Goal: Information Seeking & Learning: Check status

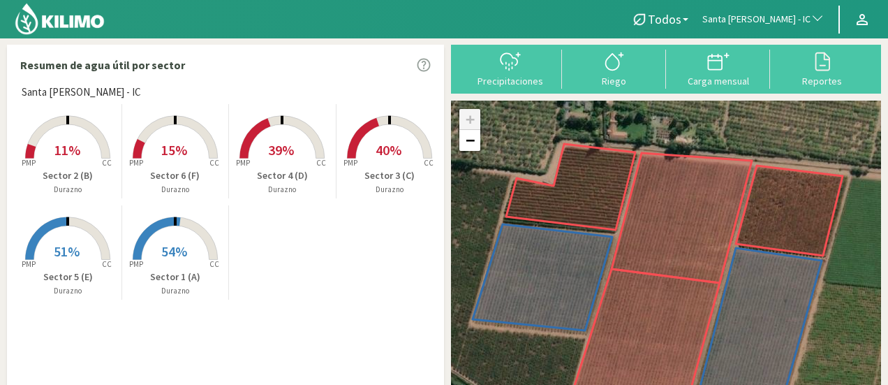
click at [752, 26] on button "Santa [PERSON_NAME] - IC" at bounding box center [764, 19] width 136 height 31
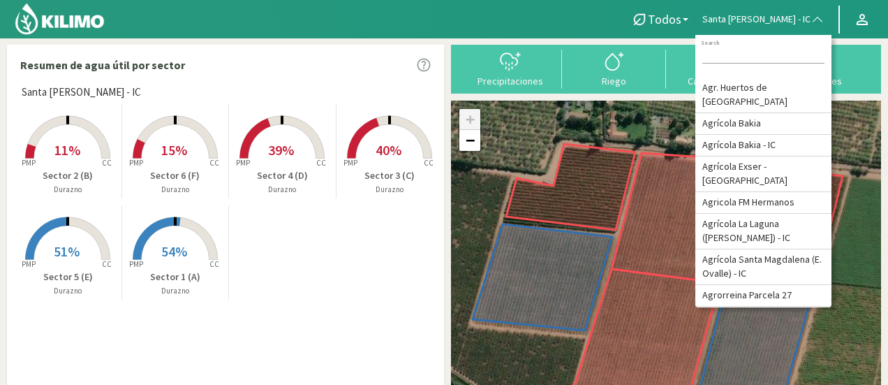
click at [732, 52] on input at bounding box center [764, 56] width 122 height 15
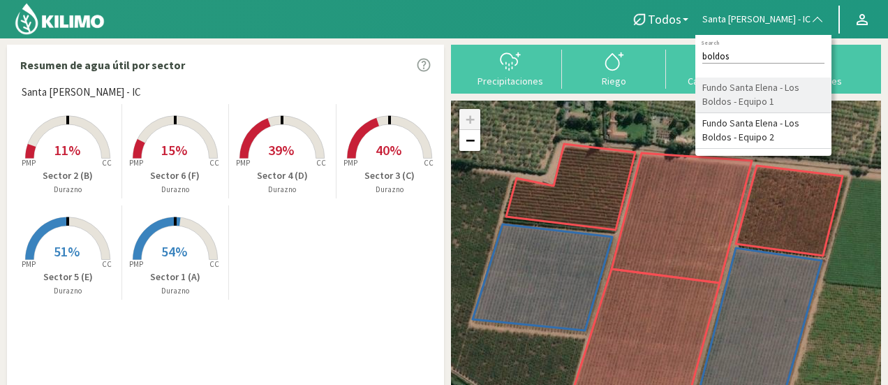
type input "boldos"
click at [745, 96] on li "Fundo Santa Elena - Los Boldos - Equipo 1" at bounding box center [764, 96] width 136 height 36
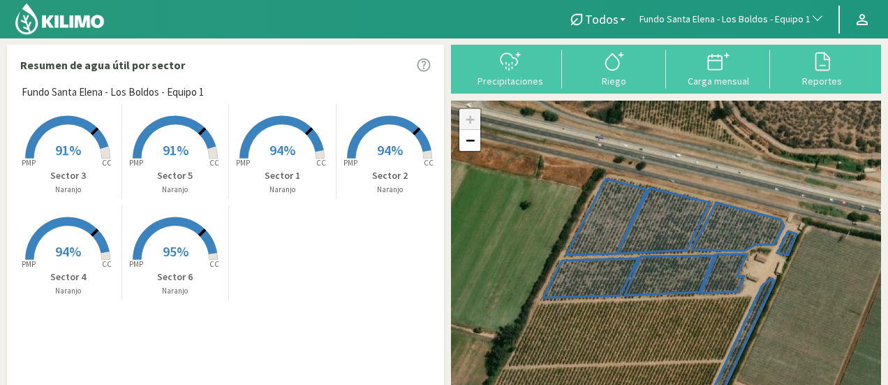
click at [292, 133] on rect at bounding box center [282, 160] width 112 height 112
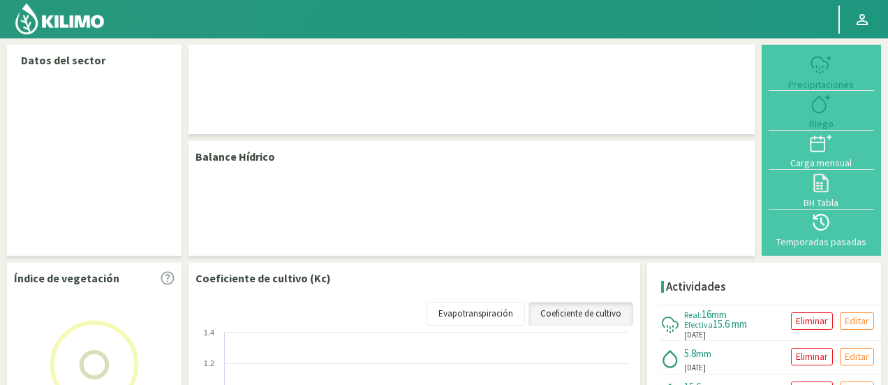
select select "103: Object"
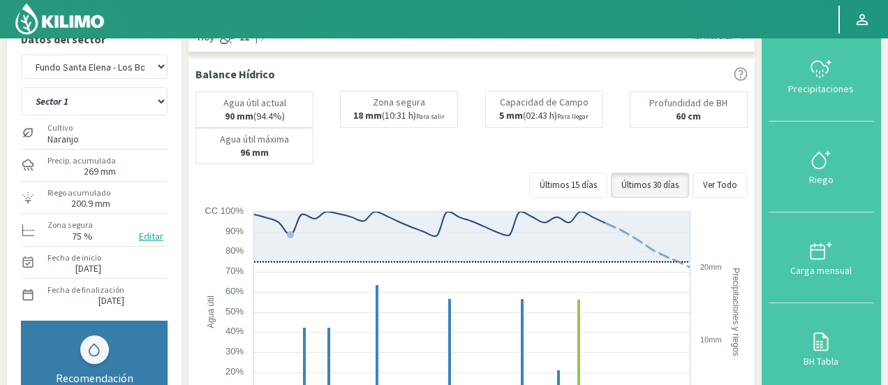
scroll to position [20, 0]
click at [126, 106] on select "Sector 1 Sector 2 Sector 3 Sector 4 Sector 5 Sector 6" at bounding box center [94, 103] width 147 height 28
click at [21, 89] on select "Sector 1 Sector 2 Sector 3 Sector 4 Sector 5 Sector 6" at bounding box center [94, 103] width 147 height 28
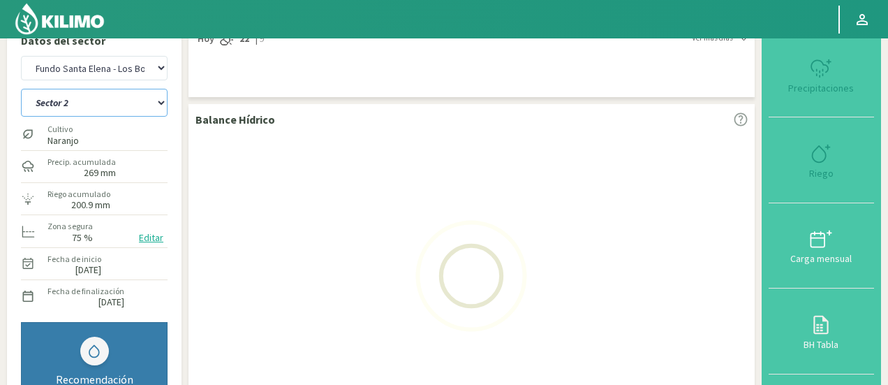
select select "0: Object"
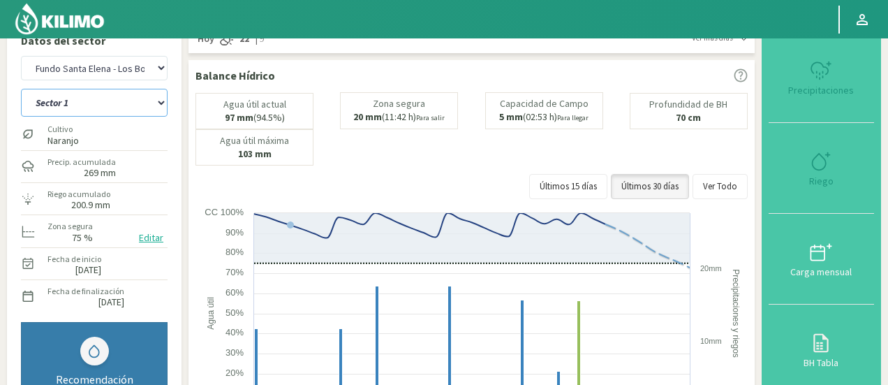
select select "384: Object"
click at [157, 104] on select "Sector 1 Sector 2 Sector 3 Sector 4 Sector 5 Sector 6" at bounding box center [94, 103] width 147 height 28
click at [21, 89] on select "Sector 1 Sector 2 Sector 3 Sector 4 Sector 5 Sector 6" at bounding box center [94, 103] width 147 height 28
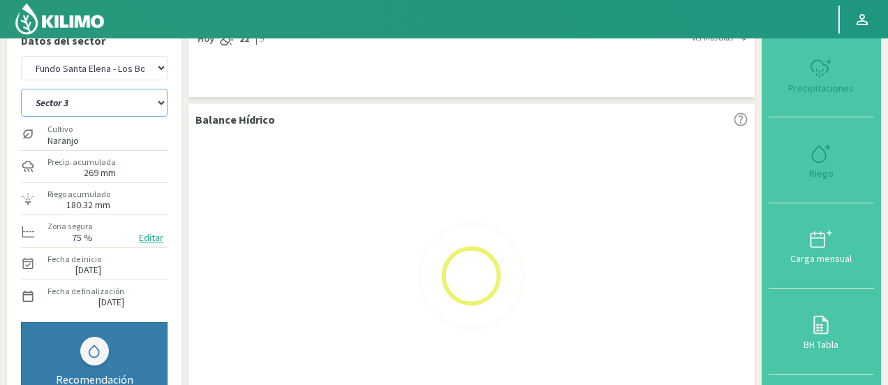
select select "7: Object"
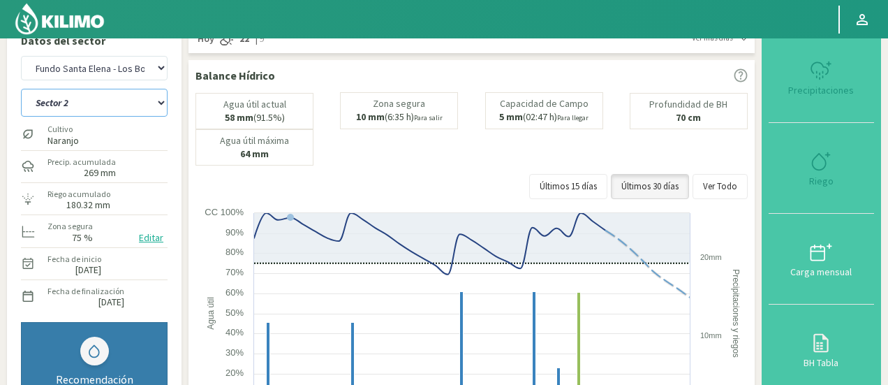
select select "665: Object"
click at [108, 107] on select "Sector 1 Sector 2 Sector 3 Sector 4 Sector 5 Sector 6" at bounding box center [94, 103] width 147 height 28
click at [21, 89] on select "Sector 1 Sector 2 Sector 3 Sector 4 Sector 5 Sector 6" at bounding box center [94, 103] width 147 height 28
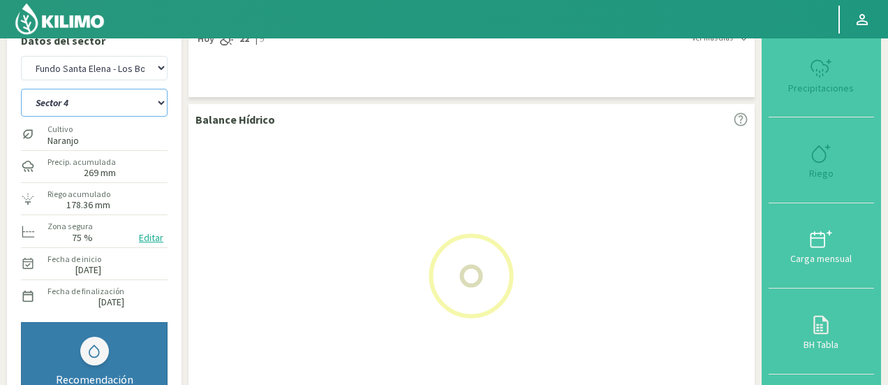
select select "14: Object"
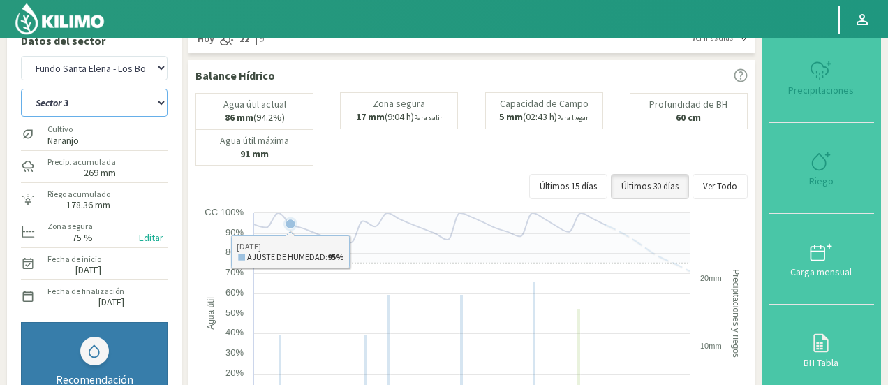
select select "946: Object"
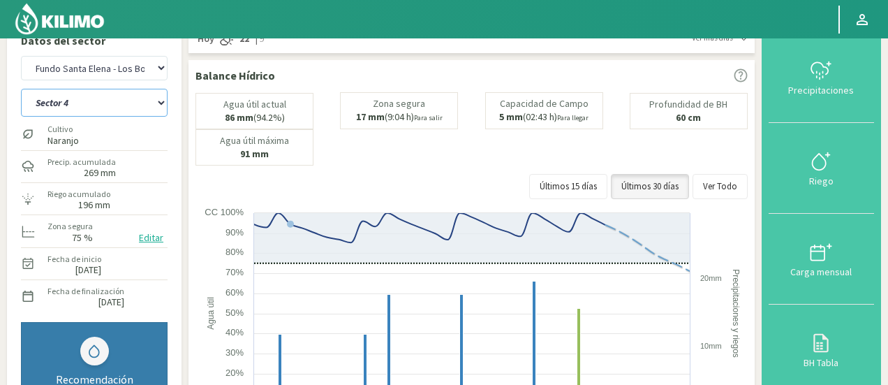
click at [156, 103] on select "Sector 1 Sector 2 Sector 3 Sector 4 Sector 5 Sector 6" at bounding box center [94, 103] width 147 height 28
click at [21, 89] on select "Sector 1 Sector 2 Sector 3 Sector 4 Sector 5 Sector 6" at bounding box center [94, 103] width 147 height 28
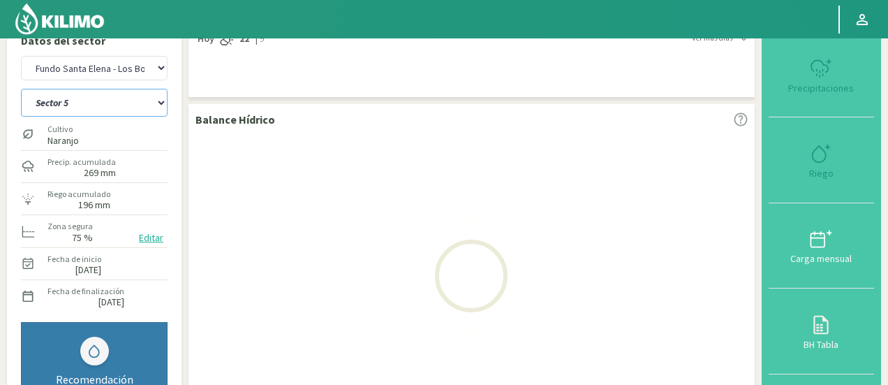
select select "21: Object"
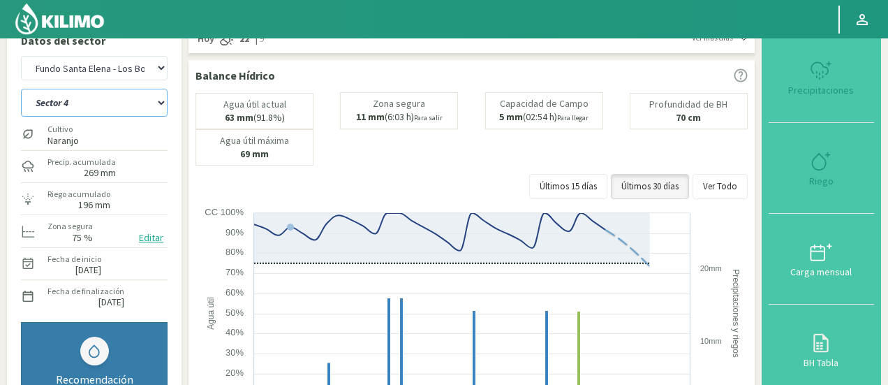
select select "1227: Object"
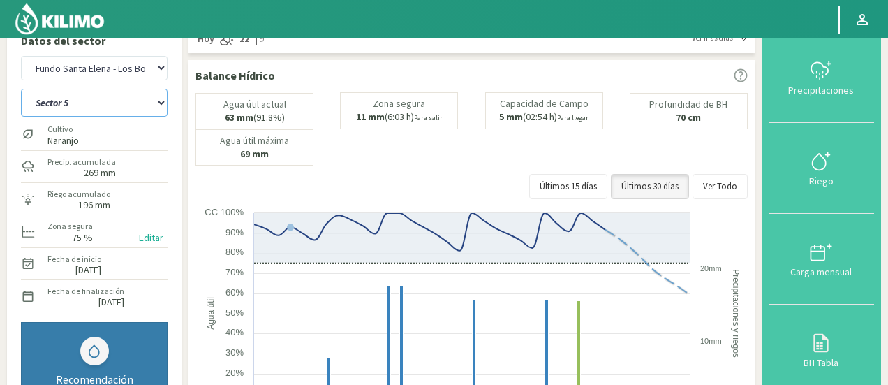
click at [87, 97] on select "Sector 1 Sector 2 Sector 3 Sector 4 Sector 5 Sector 6" at bounding box center [94, 103] width 147 height 28
click at [21, 89] on select "Sector 1 Sector 2 Sector 3 Sector 4 Sector 5 Sector 6" at bounding box center [94, 103] width 147 height 28
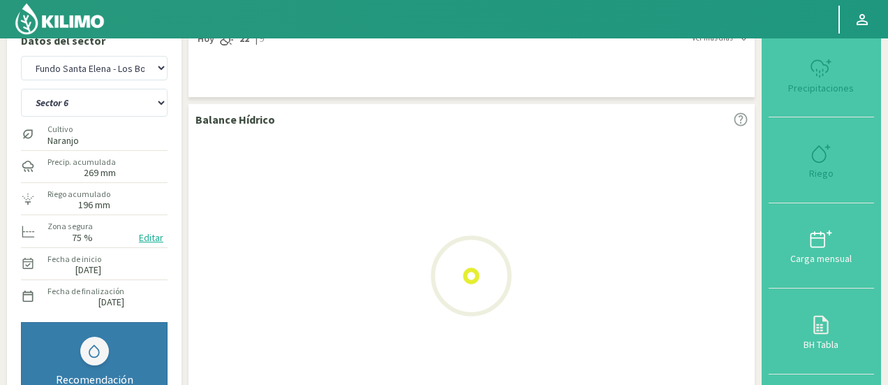
select select "28: Object"
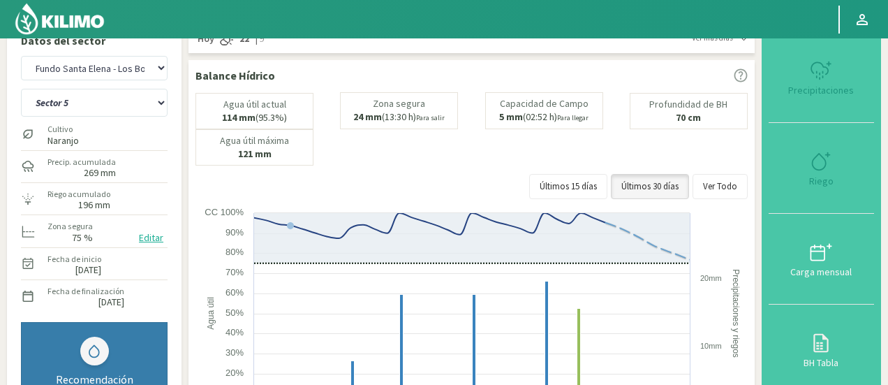
select select "1508: Object"
select select "35: Object"
click at [119, 73] on select "Agr. Huertos de Chocalan Agrícola Bakia Agrícola [GEOGRAPHIC_DATA] - IC Agrícol…" at bounding box center [94, 68] width 147 height 24
click at [21, 56] on select "Agr. Huertos de Chocalan Agrícola Bakia Agrícola [GEOGRAPHIC_DATA] - IC Agrícol…" at bounding box center [94, 68] width 147 height 24
select select "1790: Object"
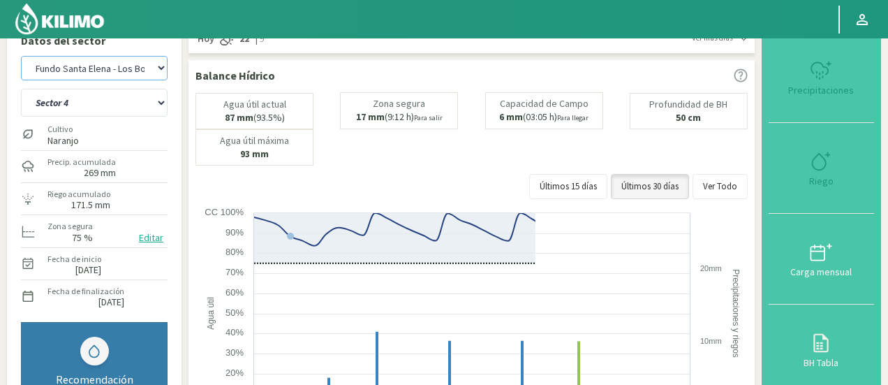
click at [133, 75] on select "Agr. Huertos de Chocalan Agrícola Bakia Agrícola [GEOGRAPHIC_DATA] - IC Agrícol…" at bounding box center [94, 68] width 147 height 24
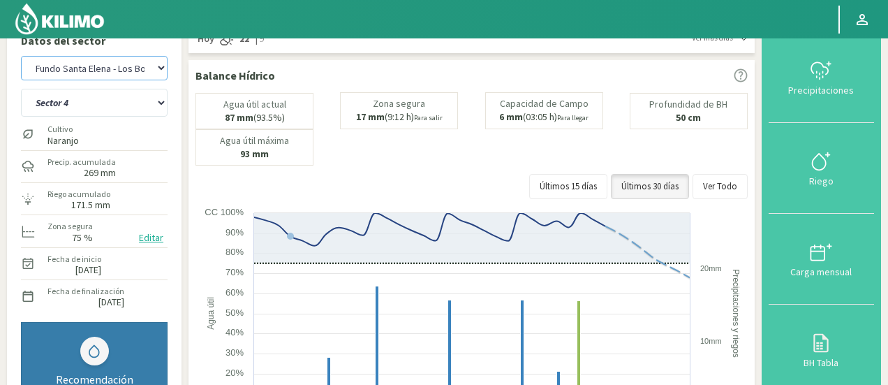
click at [133, 75] on select "Agr. Huertos de Chocalan Agrícola Bakia Agrícola [GEOGRAPHIC_DATA] - IC Agrícol…" at bounding box center [94, 68] width 147 height 24
click at [112, 104] on select "Sector 4 Sector 5 Sector 6 Sector 7 Sector 9A Sector 9B" at bounding box center [94, 103] width 147 height 28
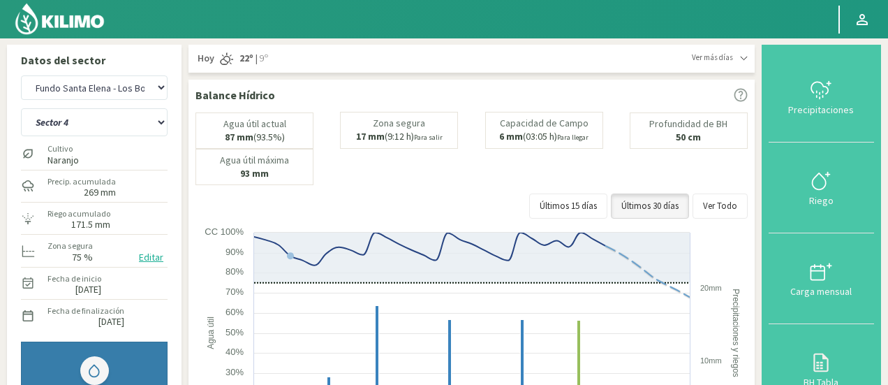
click at [712, 59] on span "Ver más días" at bounding box center [712, 58] width 41 height 12
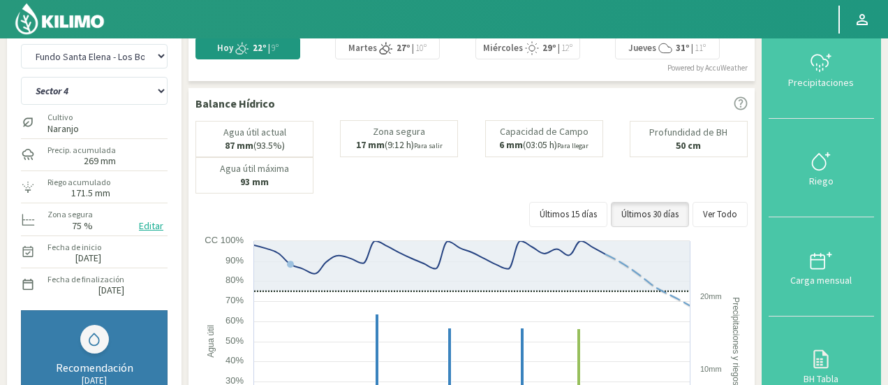
scroll to position [9, 0]
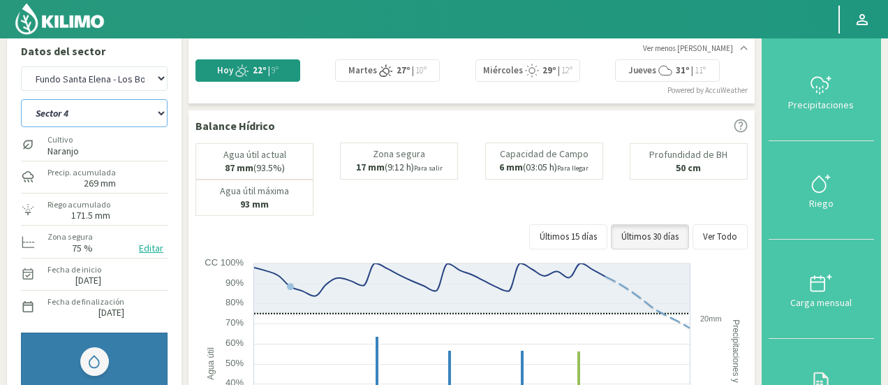
click at [127, 108] on select "Sector 4 Sector 5 Sector 6 Sector 7 Sector 9A Sector 9B" at bounding box center [94, 113] width 147 height 28
click at [21, 99] on select "Sector 4 Sector 5 Sector 6 Sector 7 Sector 9A Sector 9B" at bounding box center [94, 113] width 147 height 28
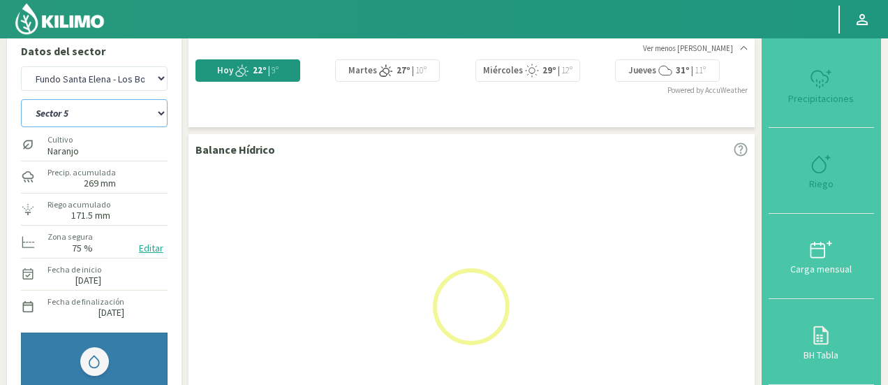
select select "36: Object"
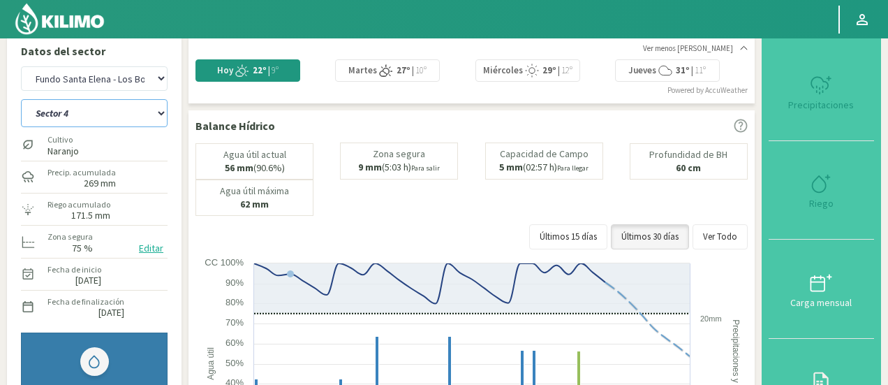
select select "2071: Object"
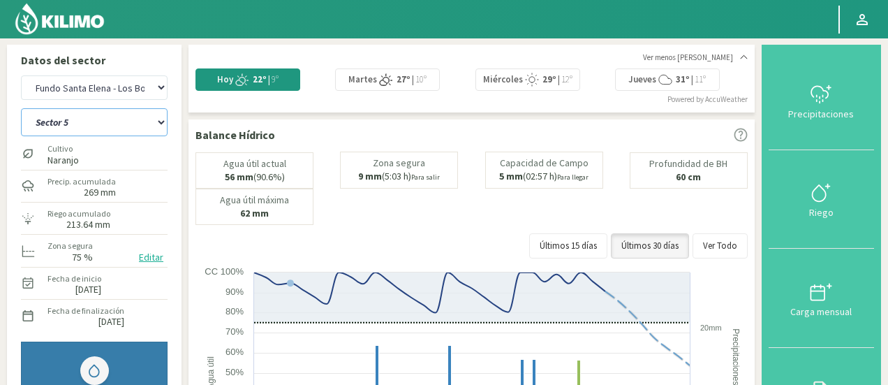
click at [41, 129] on select "Sector 4 Sector 5 Sector 6 Sector 7 Sector 9A Sector 9B" at bounding box center [94, 122] width 147 height 28
click at [21, 108] on select "Sector 4 Sector 5 Sector 6 Sector 7 Sector 9A Sector 9B" at bounding box center [94, 122] width 147 height 28
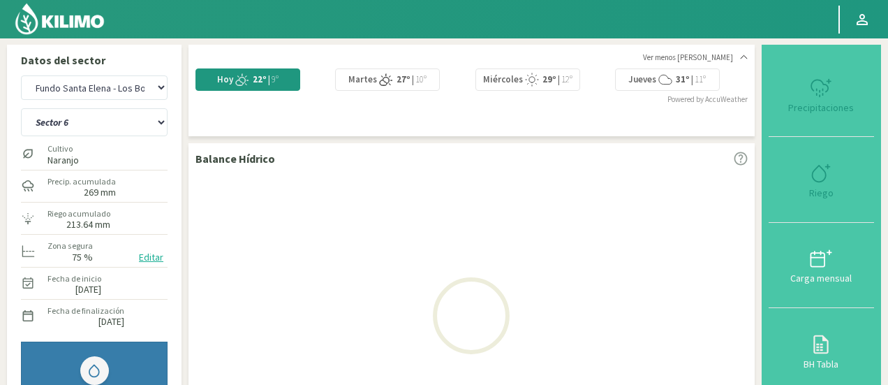
select select "43: Object"
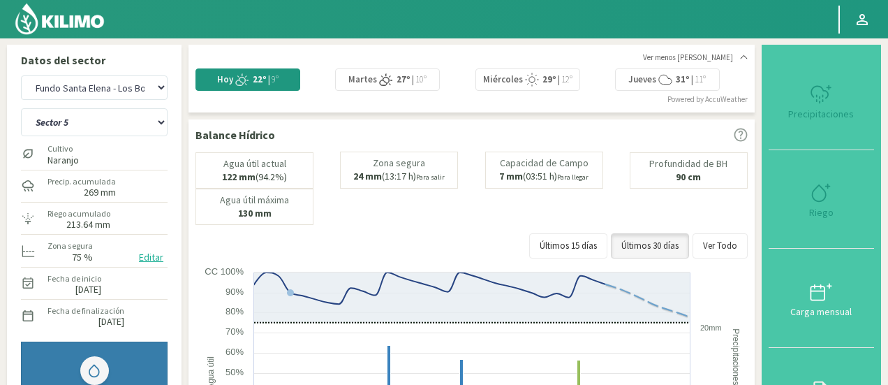
select select "2352: Object"
click at [115, 123] on select "Sector 4 Sector 5 Sector 6 Sector 7 Sector 9A Sector 9B" at bounding box center [94, 122] width 147 height 28
click at [21, 108] on select "Sector 4 Sector 5 Sector 6 Sector 7 Sector 9A Sector 9B" at bounding box center [94, 122] width 147 height 28
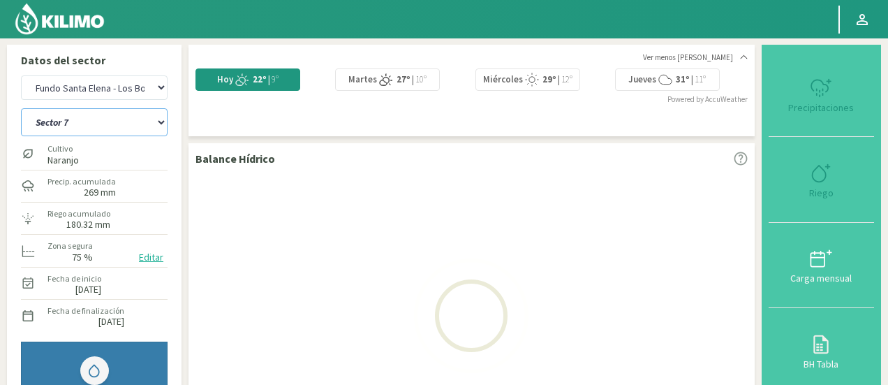
select select "50: Object"
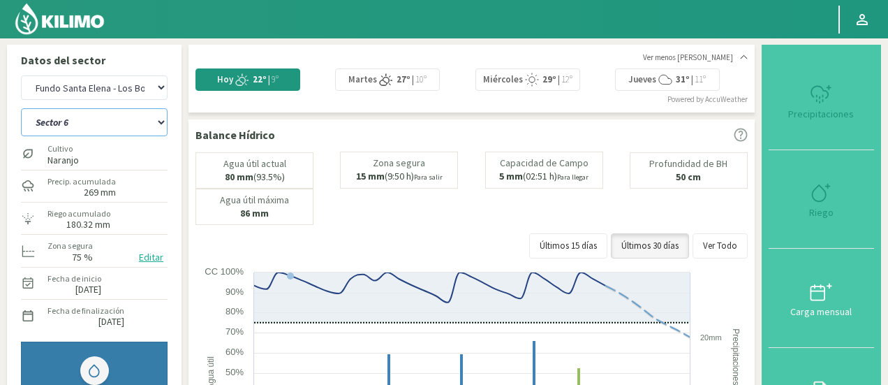
select select "2633: Object"
click at [60, 120] on select "Sector 4 Sector 5 Sector 6 Sector 7 Sector 9A Sector 9B" at bounding box center [94, 122] width 147 height 28
click at [21, 108] on select "Sector 4 Sector 5 Sector 6 Sector 7 Sector 9A Sector 9B" at bounding box center [94, 122] width 147 height 28
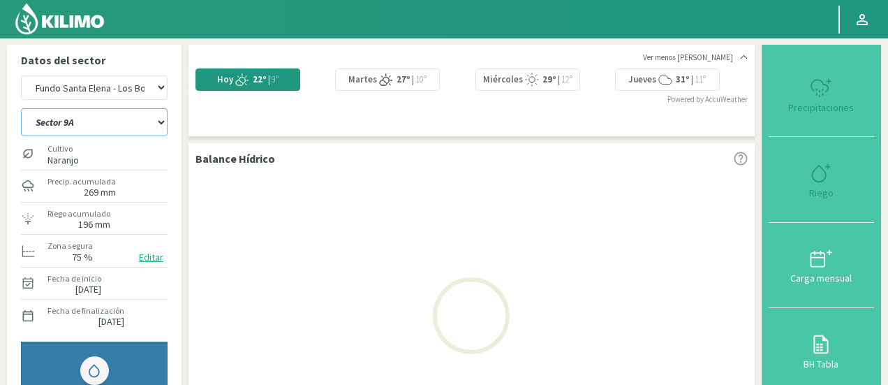
select select "57: Object"
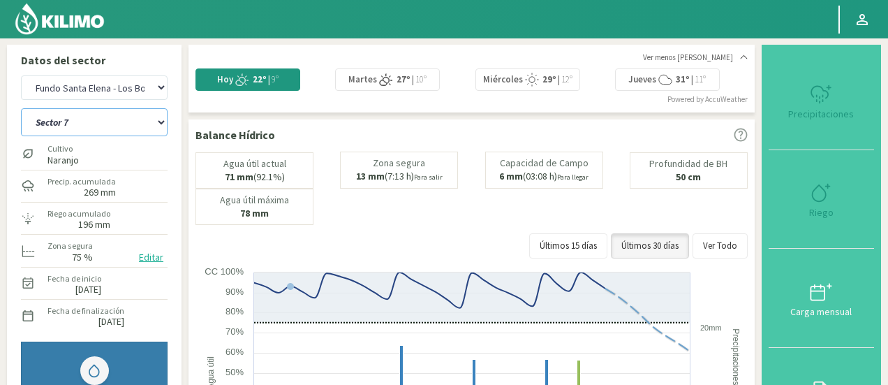
select select "2914: Object"
click at [96, 126] on select "Sector 4 Sector 5 Sector 6 Sector 7 Sector 9A Sector 9B" at bounding box center [94, 122] width 147 height 28
click at [21, 108] on select "Sector 4 Sector 5 Sector 6 Sector 7 Sector 9A Sector 9B" at bounding box center [94, 122] width 147 height 28
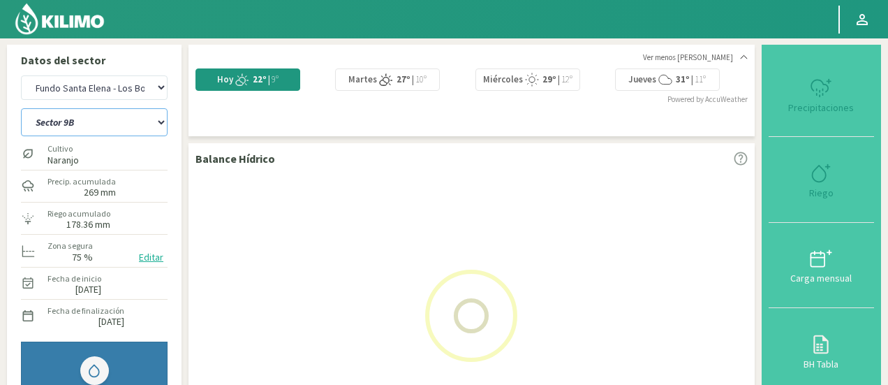
select select "64: Object"
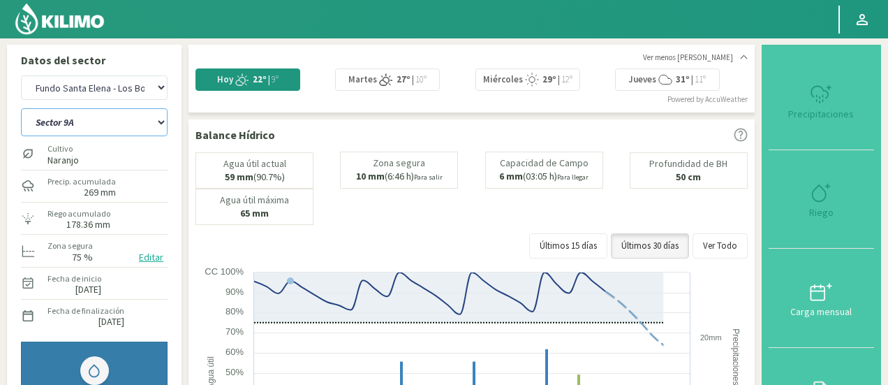
select select "3195: Object"
select select "71: Object"
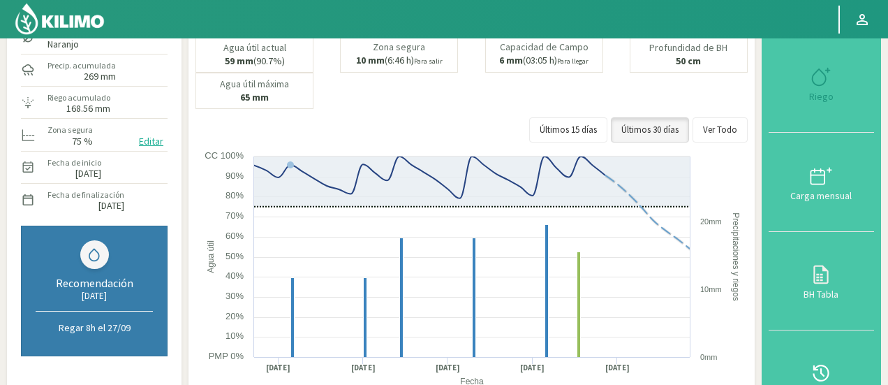
scroll to position [117, 0]
